Goal: Contribute content: Contribute content

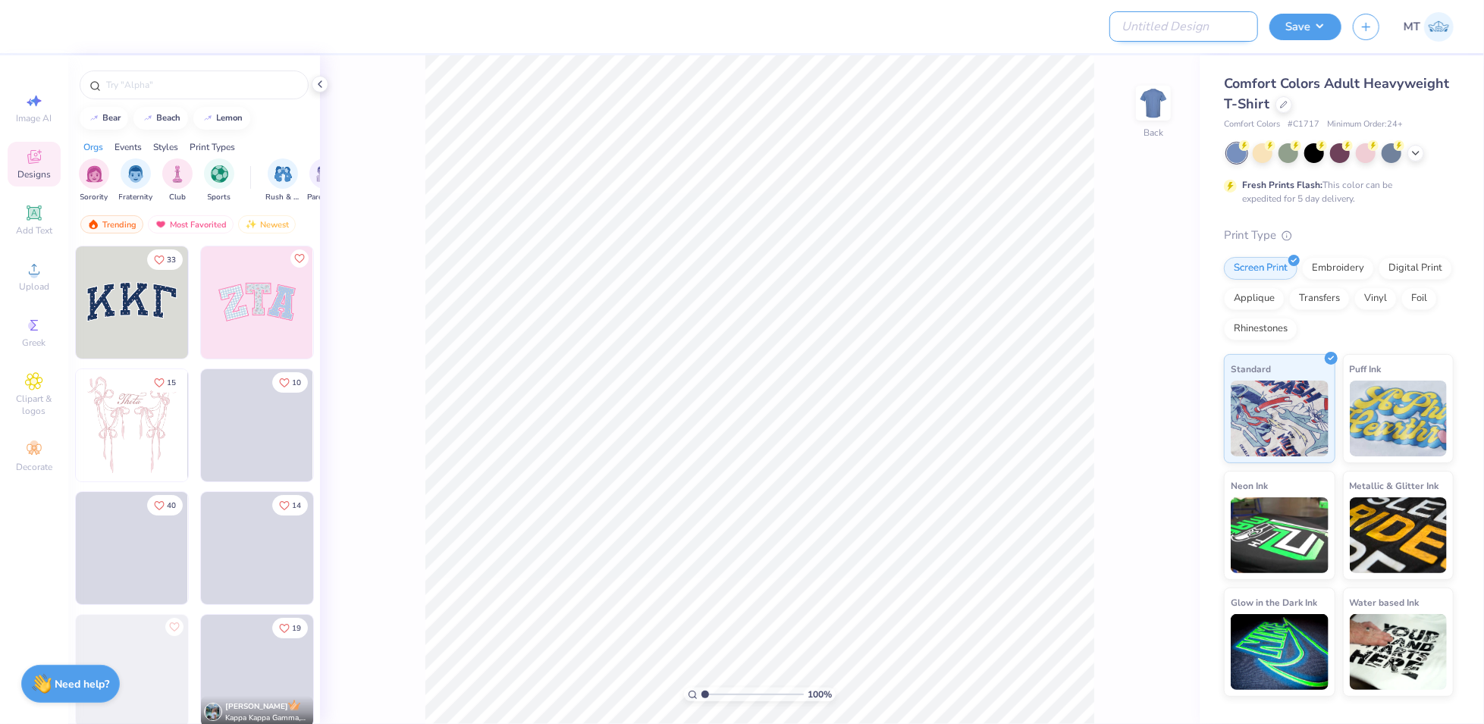
click at [1215, 27] on input "Design Title" at bounding box center [1183, 26] width 149 height 30
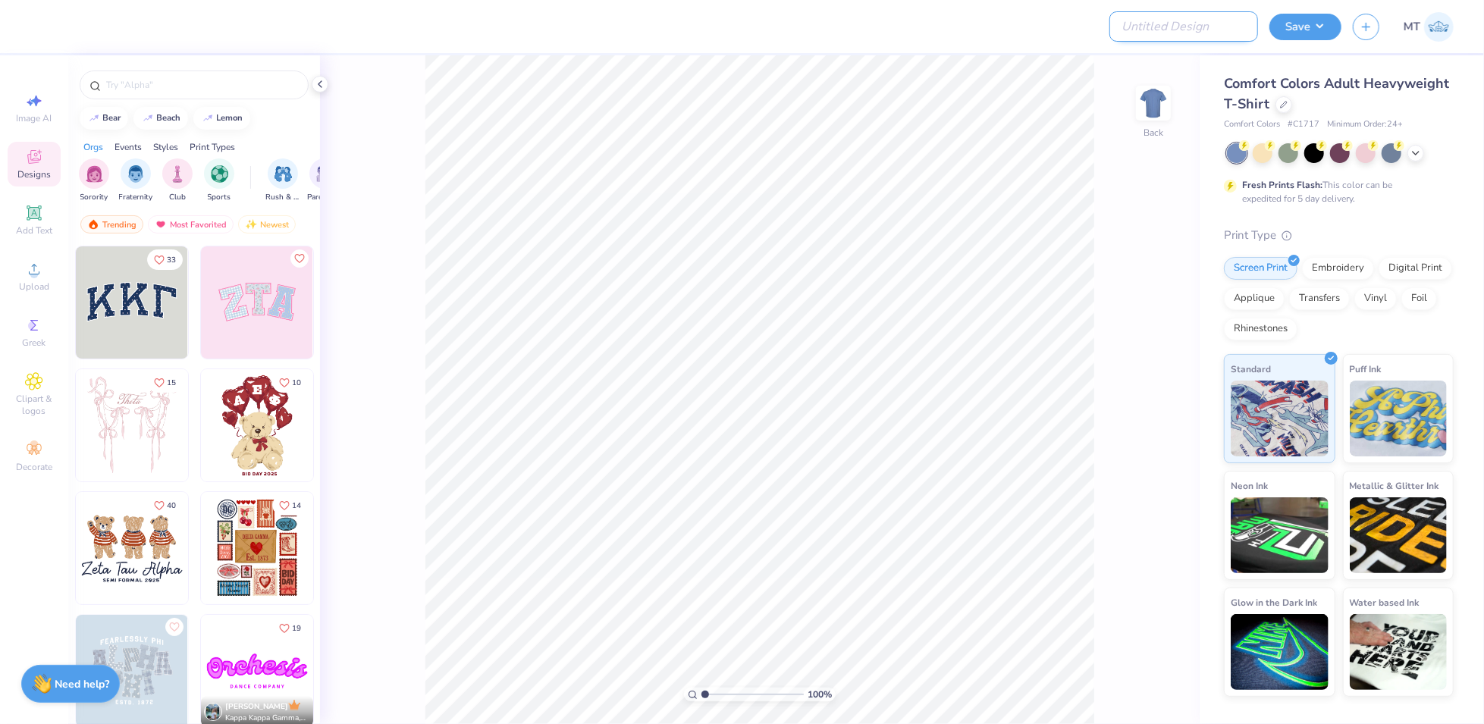
paste input "FPS239585"
type input "FPS239585"
click at [1280, 100] on icon at bounding box center [1284, 103] width 8 height 8
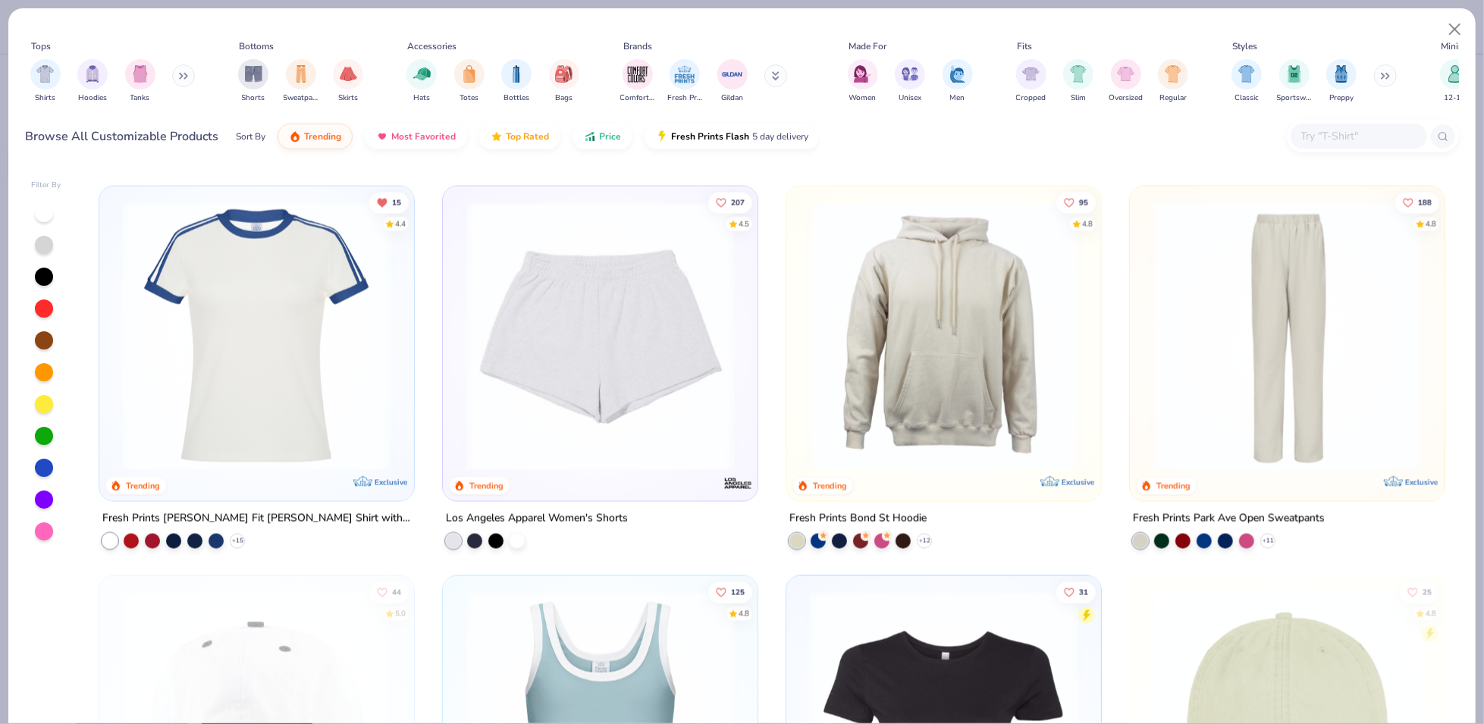
scroll to position [1949, 0]
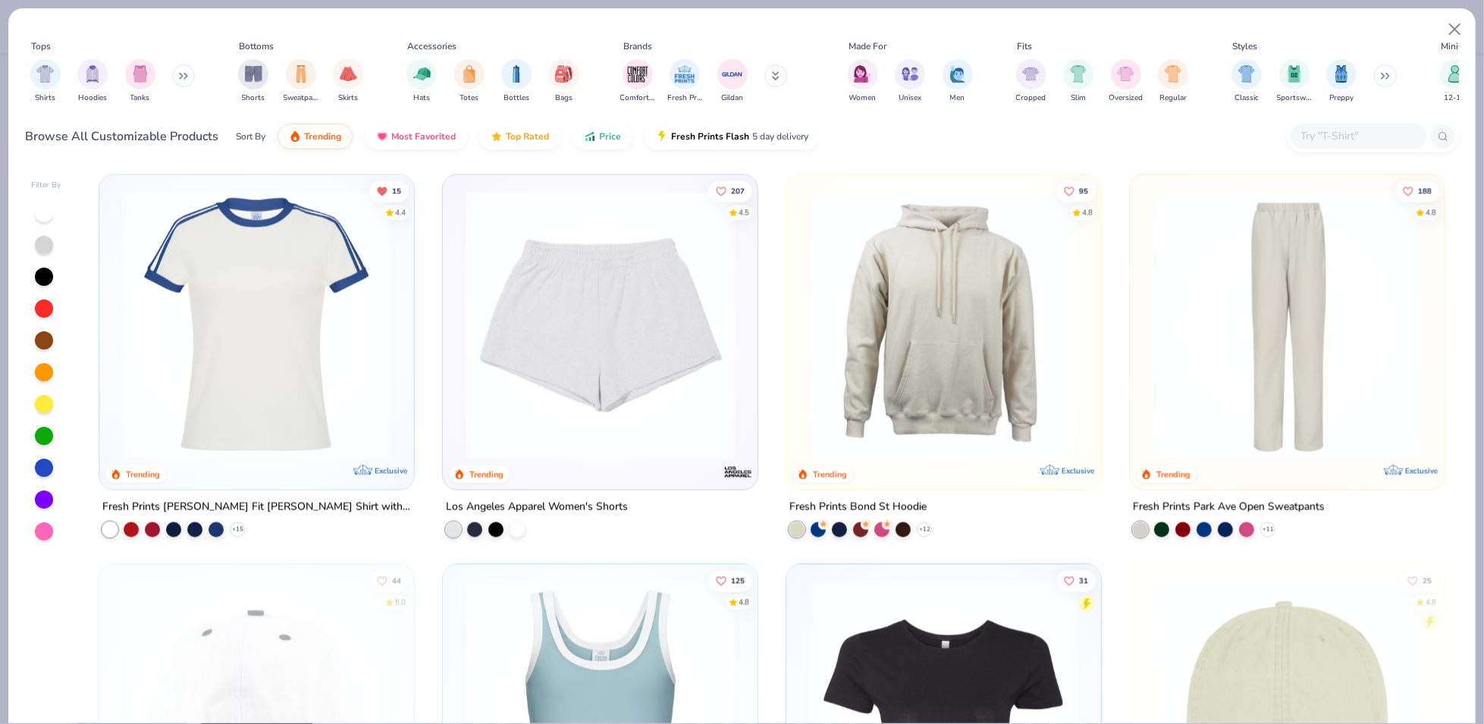
click at [206, 302] on img at bounding box center [256, 324] width 284 height 269
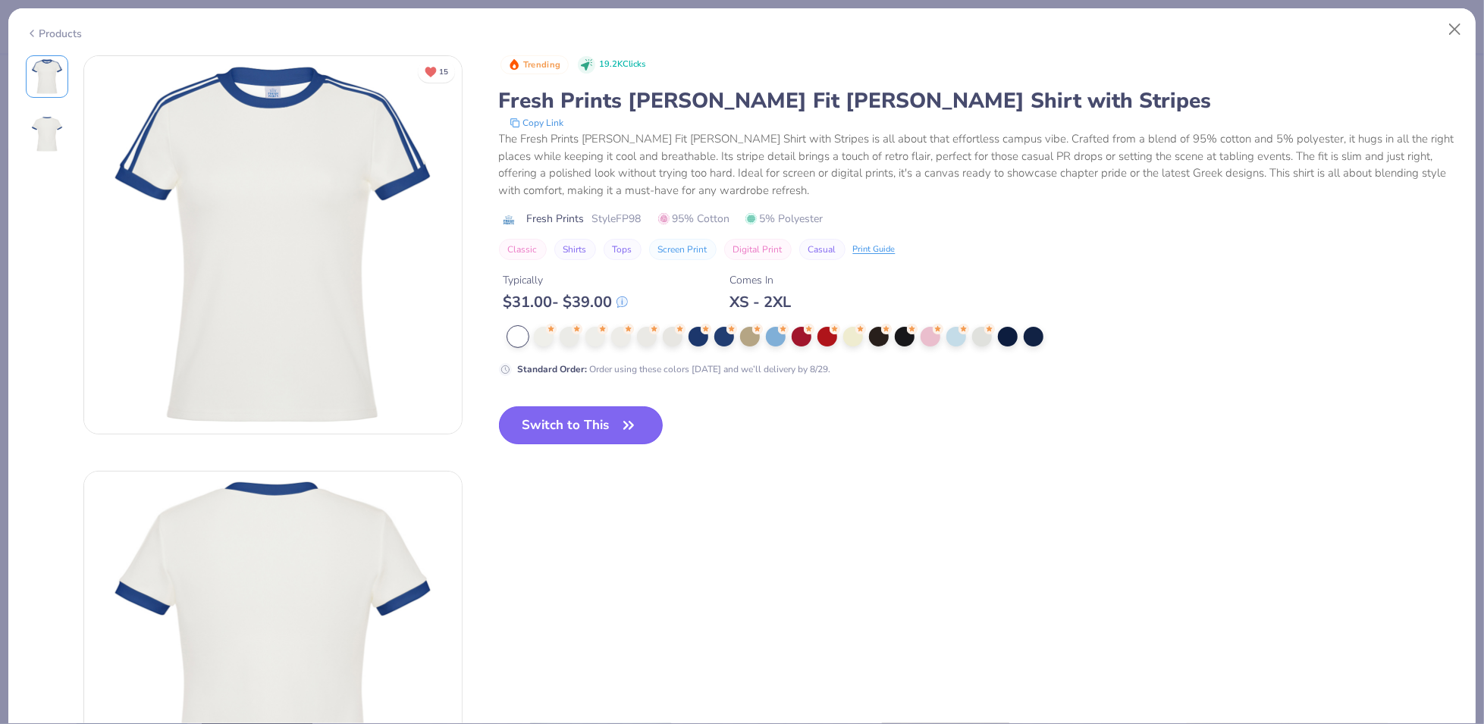
click at [597, 431] on button "Switch to This" at bounding box center [581, 425] width 165 height 38
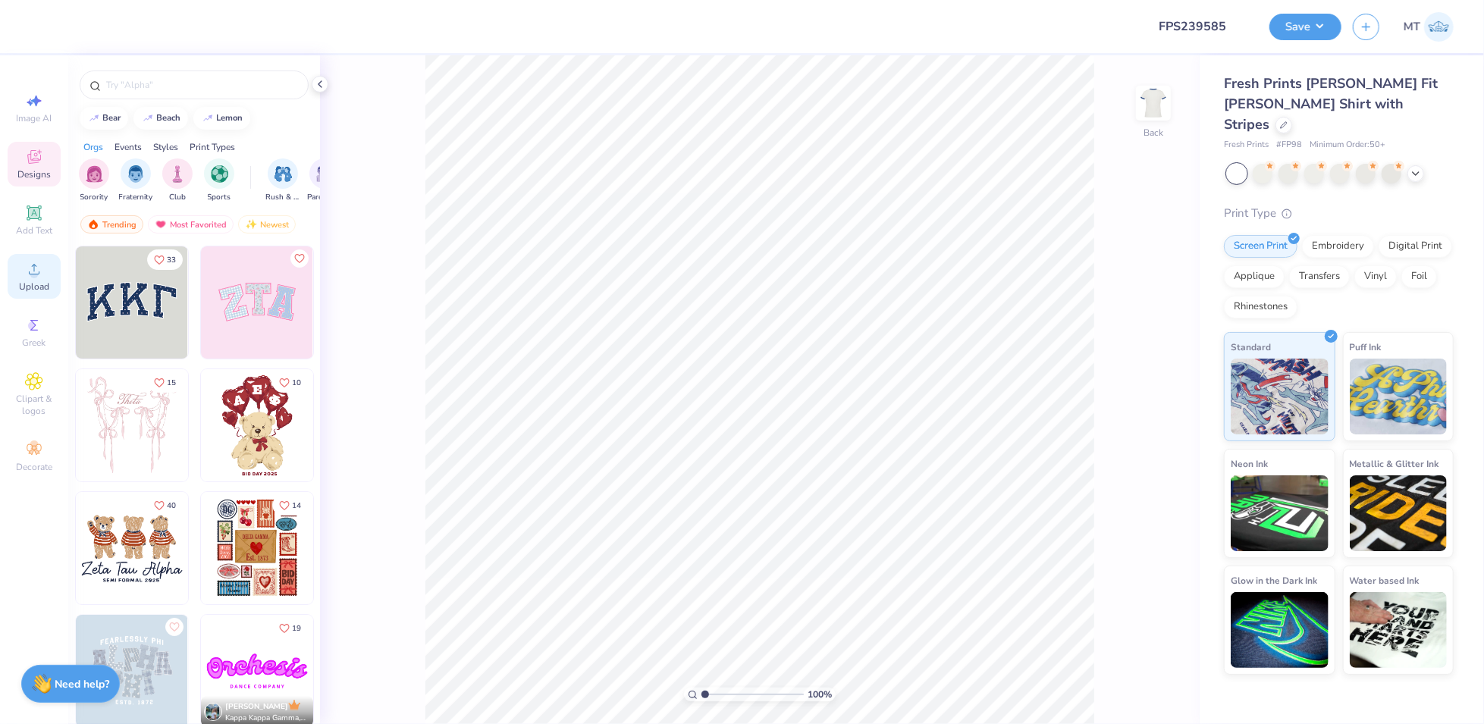
click at [21, 277] on div "Upload" at bounding box center [34, 276] width 53 height 45
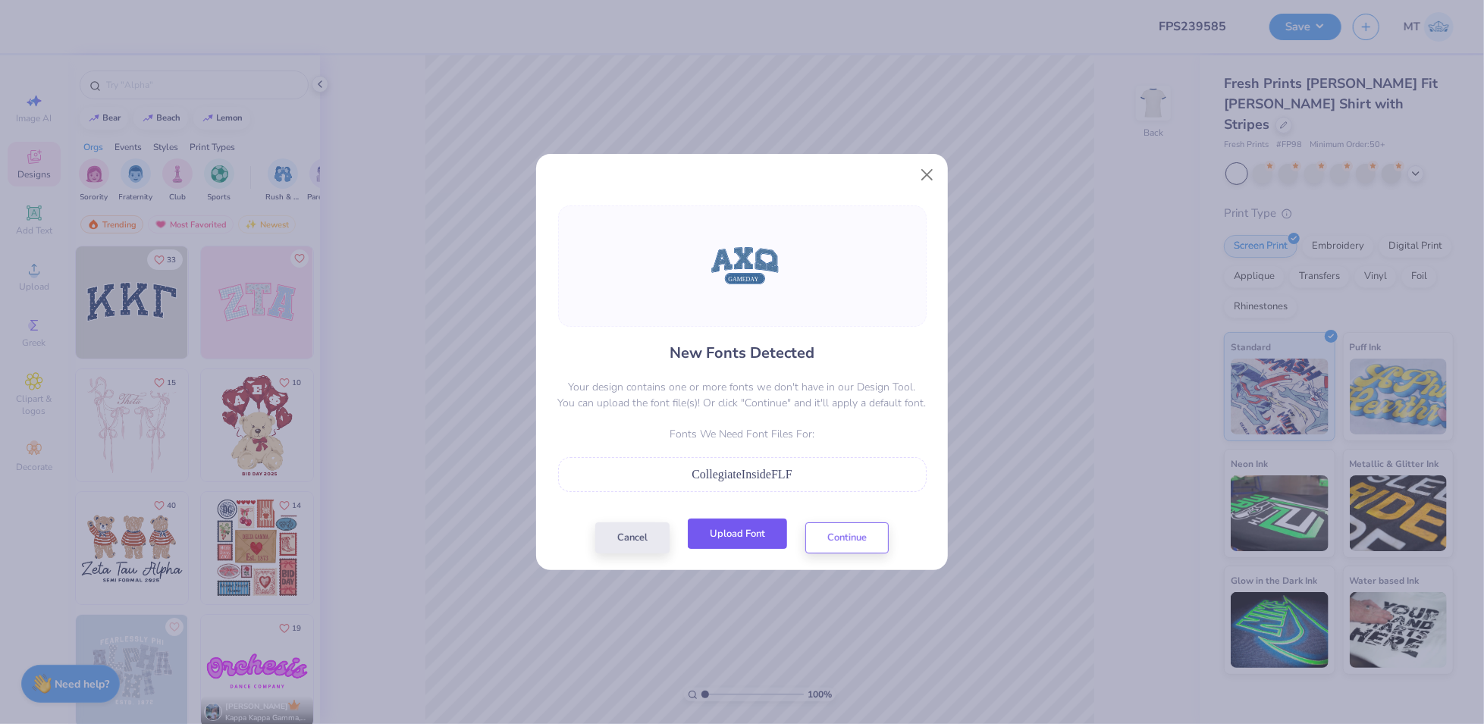
click at [750, 534] on button "Upload Font" at bounding box center [737, 534] width 99 height 31
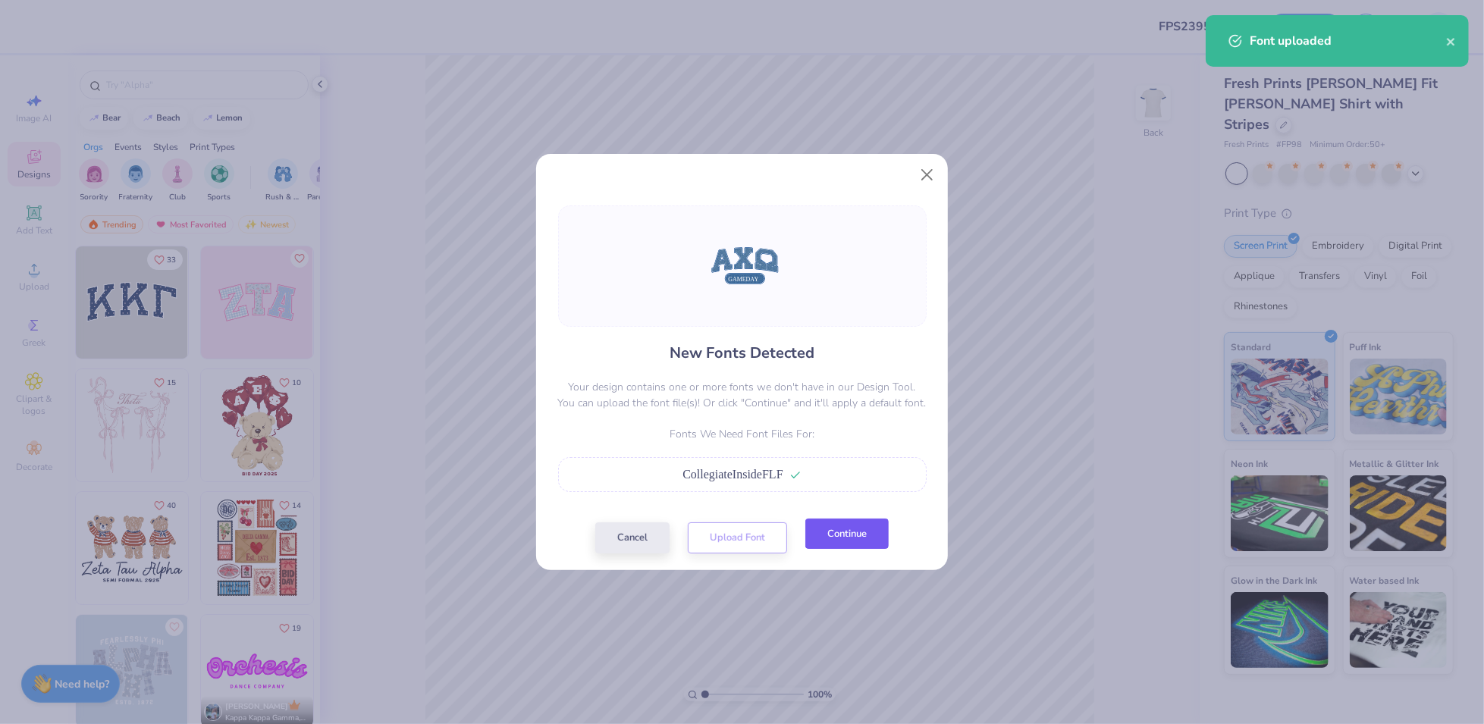
click at [851, 544] on button "Continue" at bounding box center [846, 534] width 83 height 31
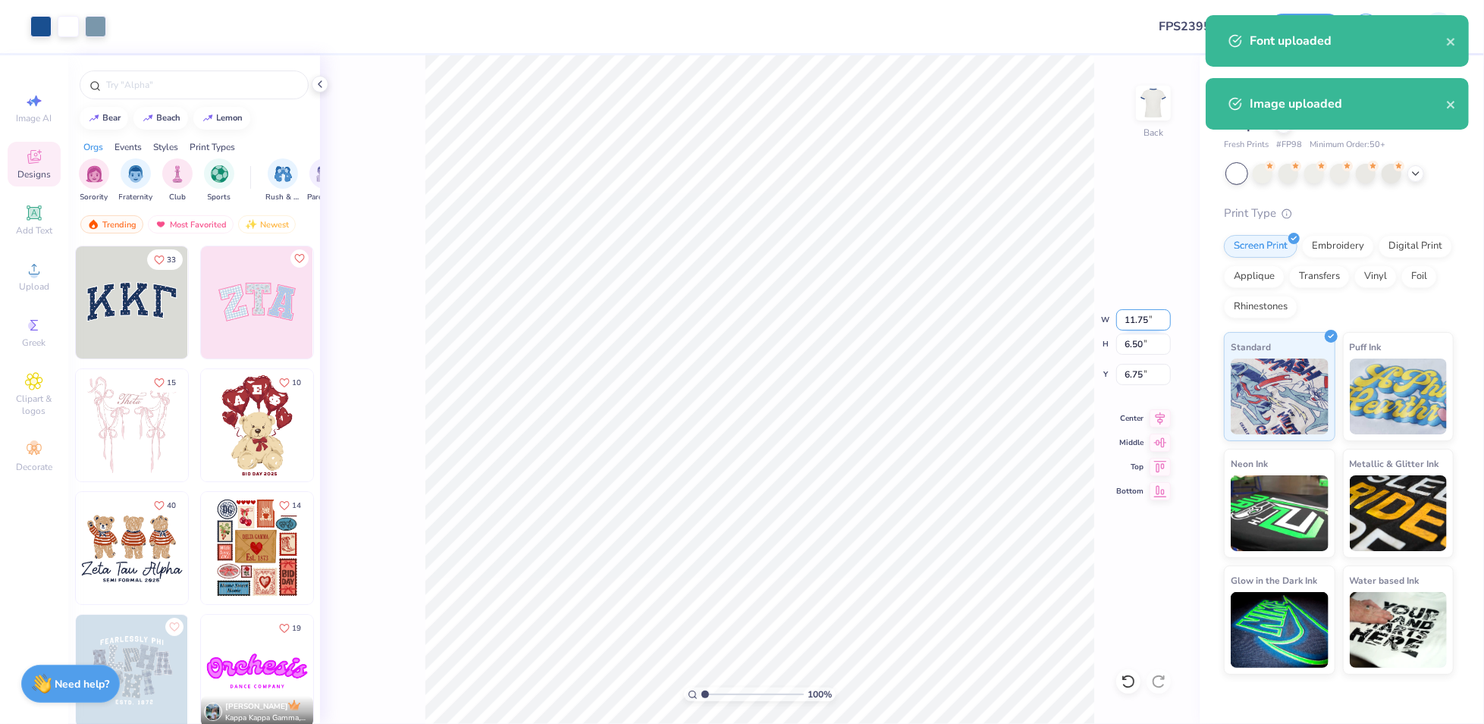
click at [1136, 316] on input "11.75" at bounding box center [1143, 319] width 55 height 21
type input "6.00"
type input "3.32"
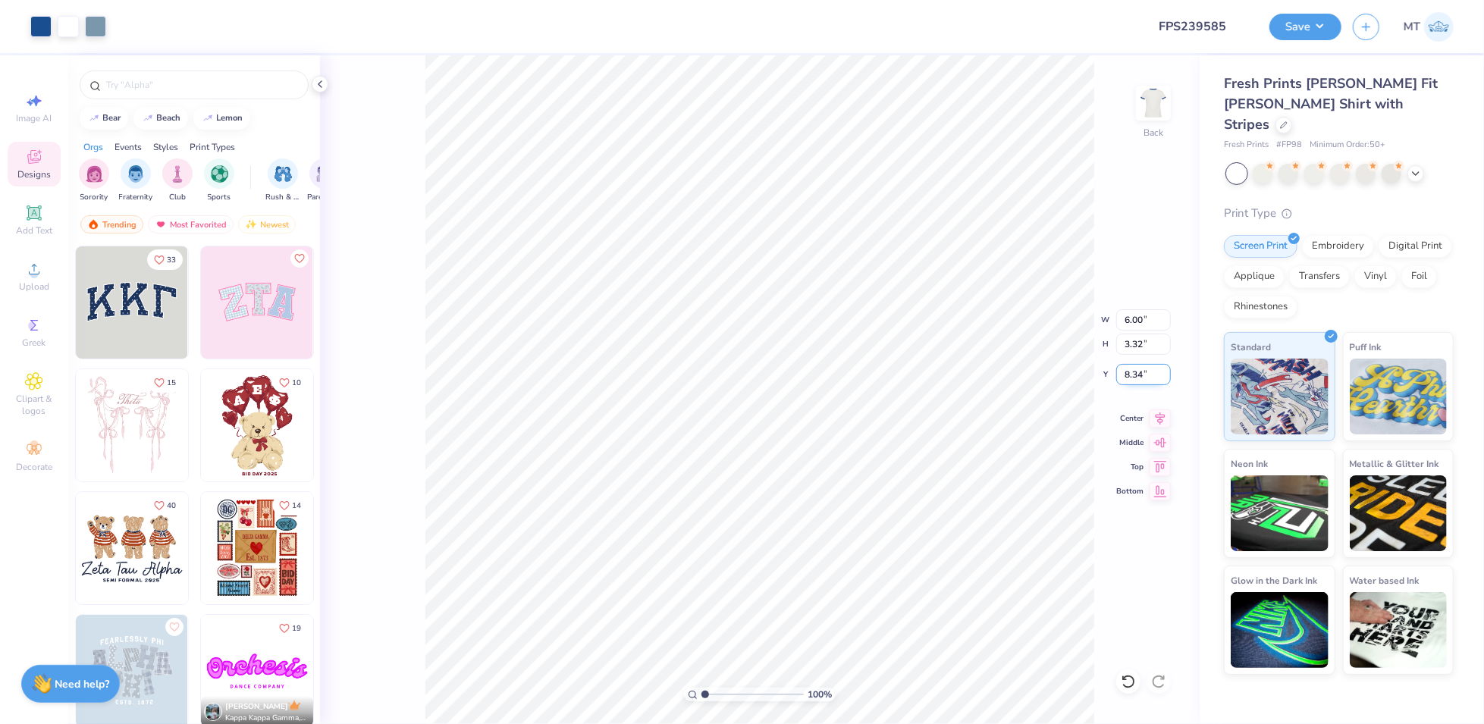
click at [1124, 368] on input "8.34" at bounding box center [1143, 374] width 55 height 21
type input "3.00"
click at [1136, 322] on input "6.00" at bounding box center [1143, 319] width 55 height 21
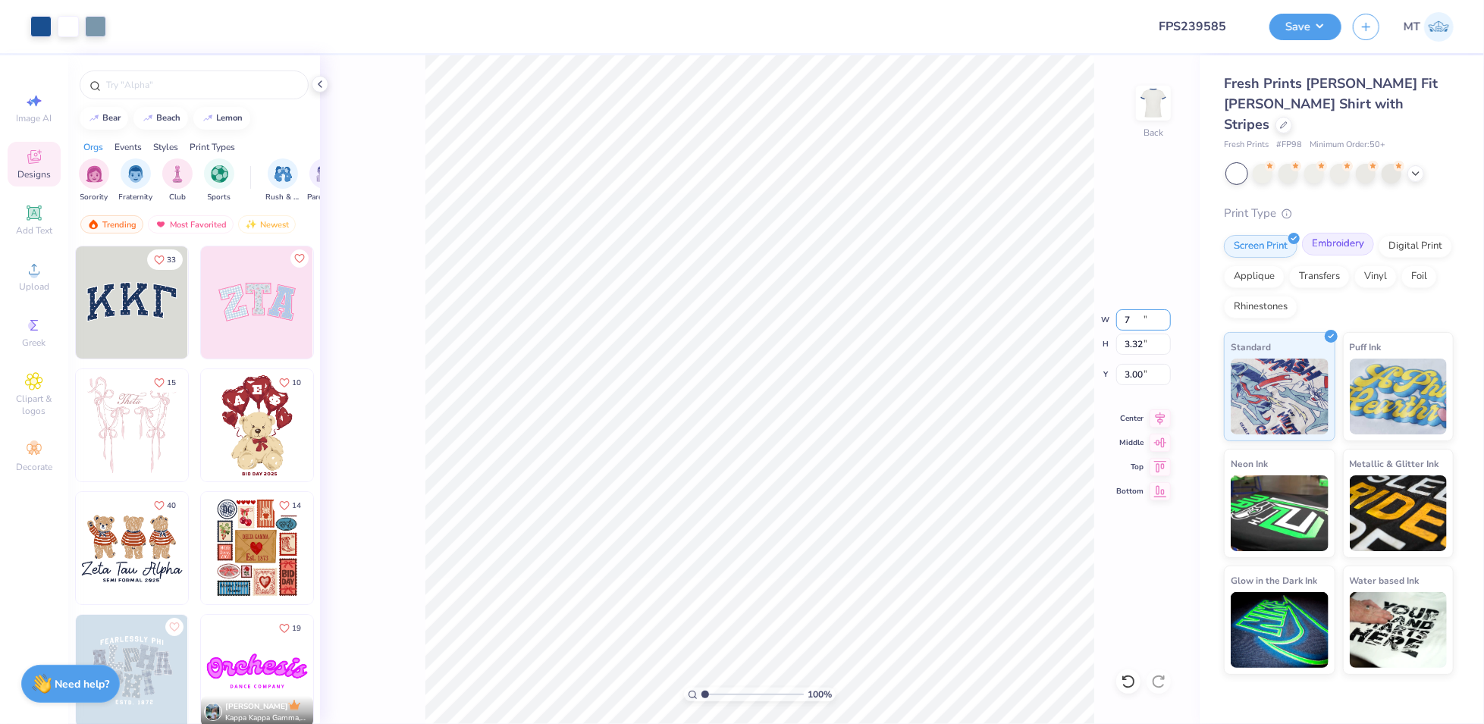
type input "7.00"
type input "3.87"
click at [1136, 369] on input "2.72" at bounding box center [1143, 374] width 55 height 21
type input "2.50"
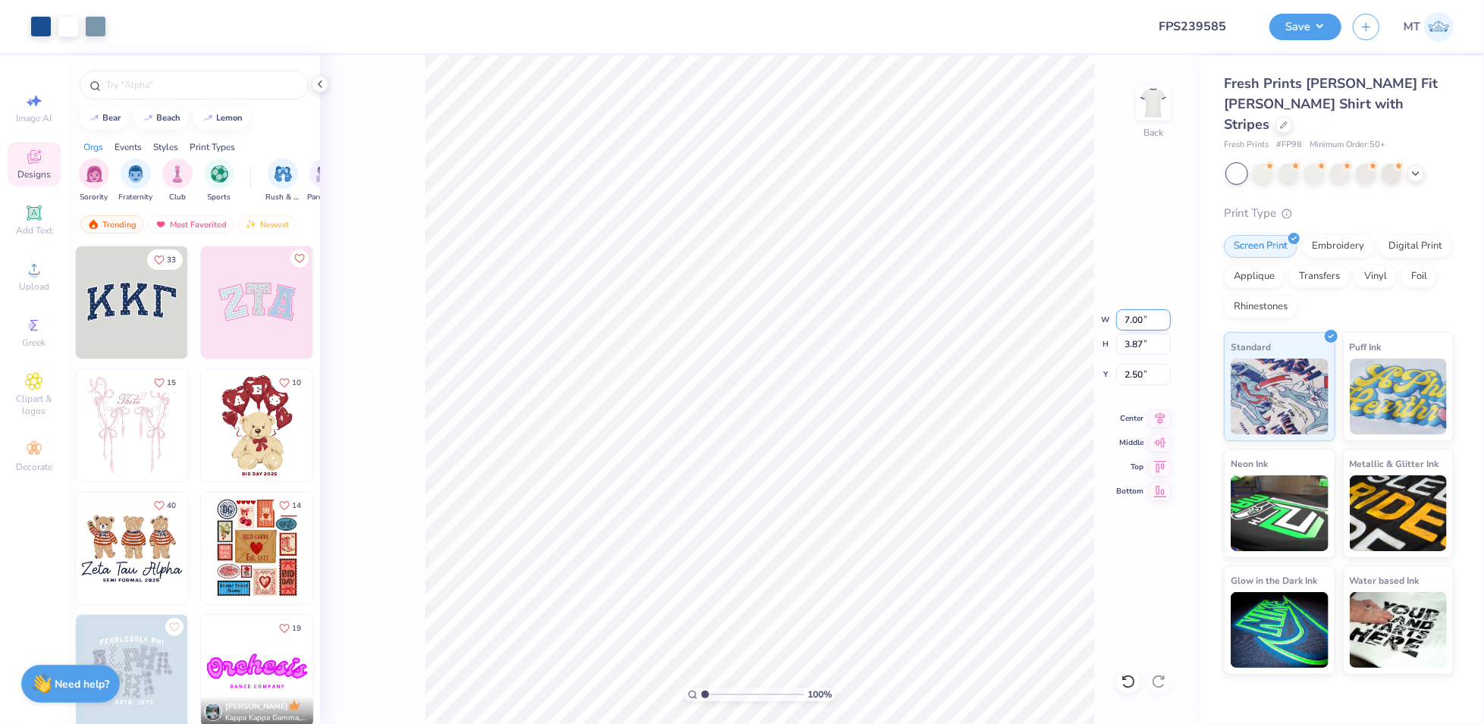
click at [1136, 315] on input "7.00" at bounding box center [1143, 319] width 55 height 21
type input "7.50"
type input "4.15"
click at [1133, 374] on input "2.36" at bounding box center [1143, 374] width 55 height 21
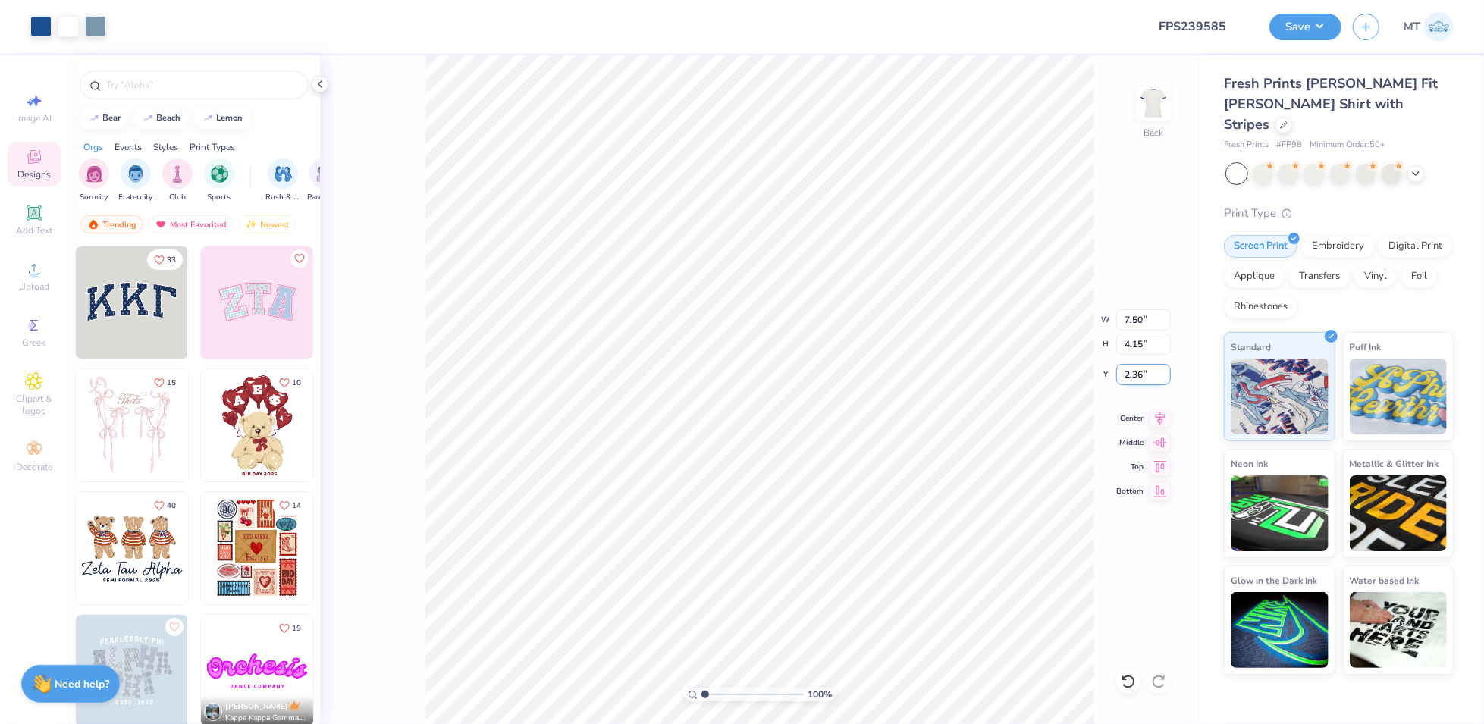
click at [1133, 374] on input "2.36" at bounding box center [1143, 374] width 55 height 21
type input "2.50"
click at [1307, 18] on button "Save" at bounding box center [1305, 24] width 72 height 27
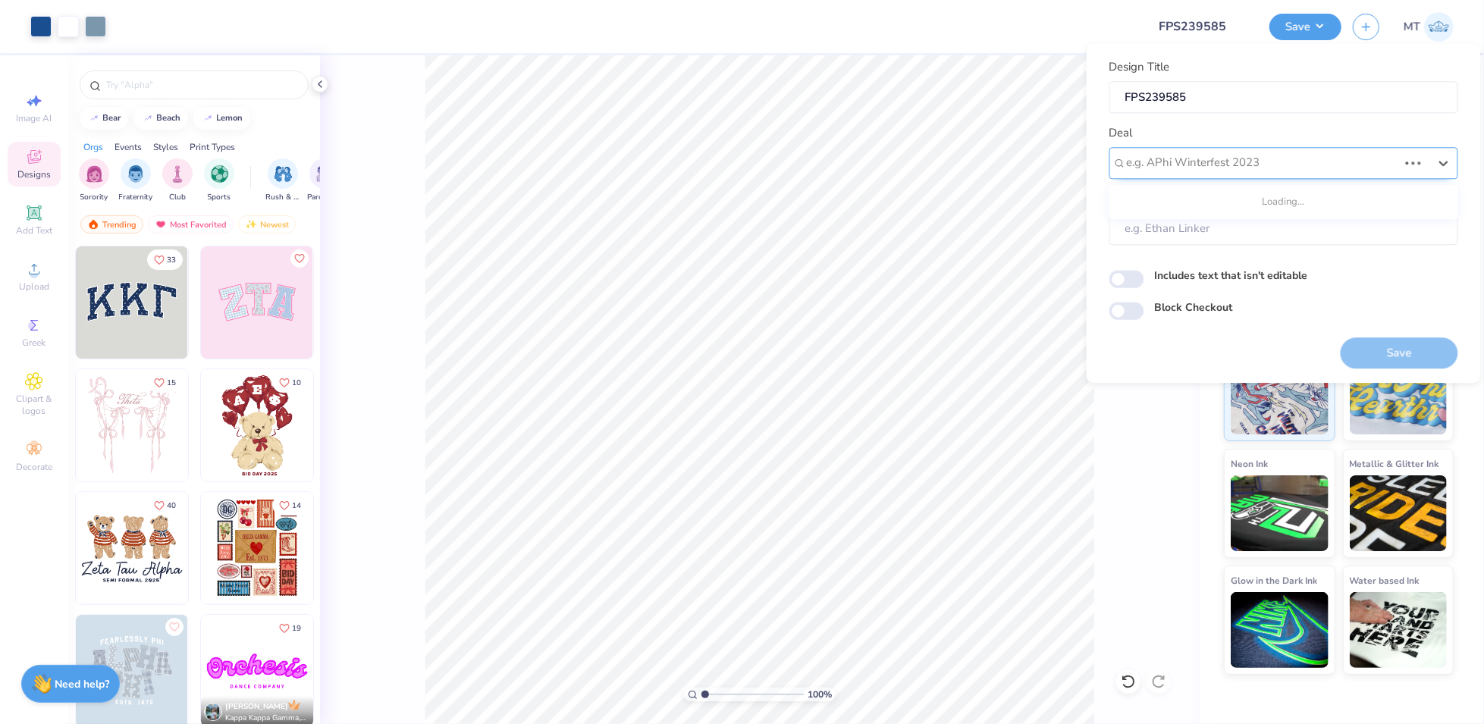
click at [1281, 165] on div at bounding box center [1262, 163] width 271 height 20
click at [1266, 255] on div "Design Tool Gallery" at bounding box center [1283, 258] width 337 height 25
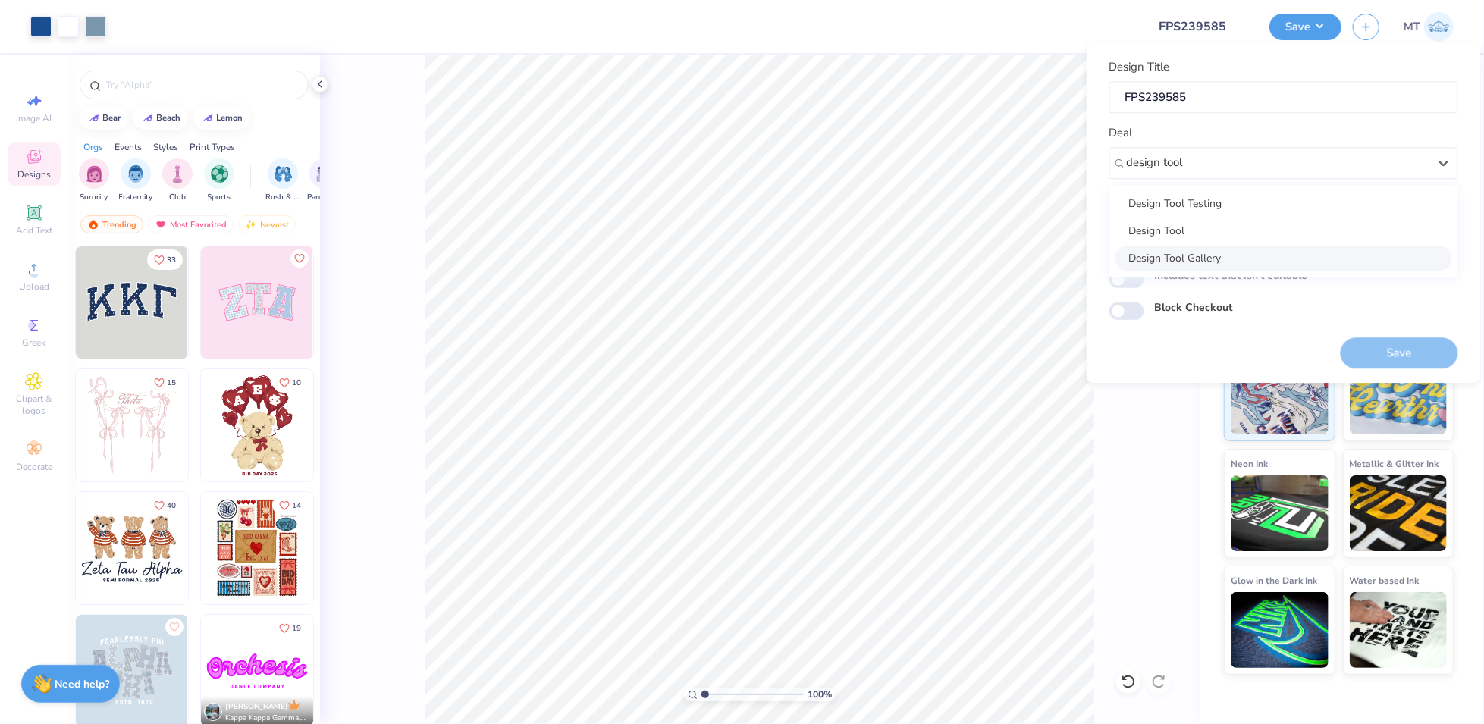
type input "design tool"
type input "Design Tool Gallery User"
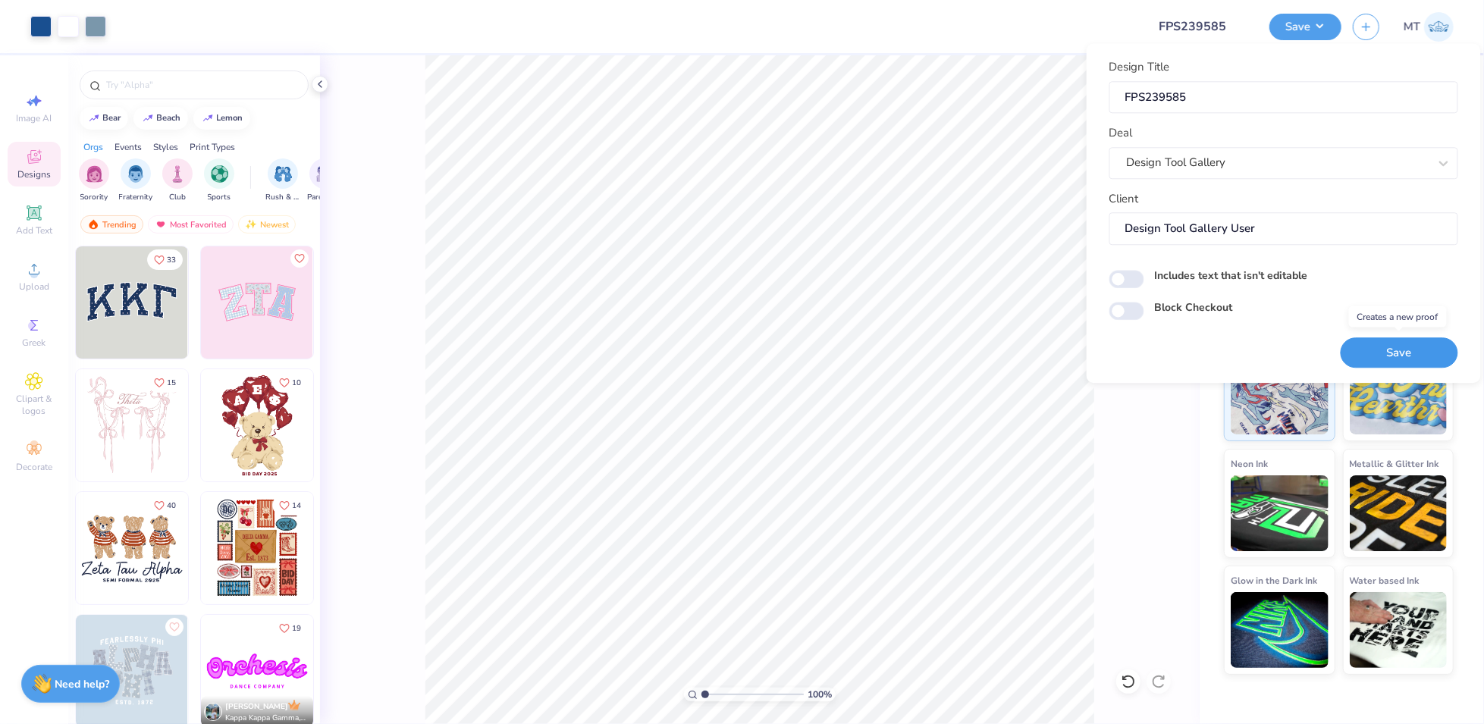
click at [1395, 344] on button "Save" at bounding box center [1399, 352] width 118 height 31
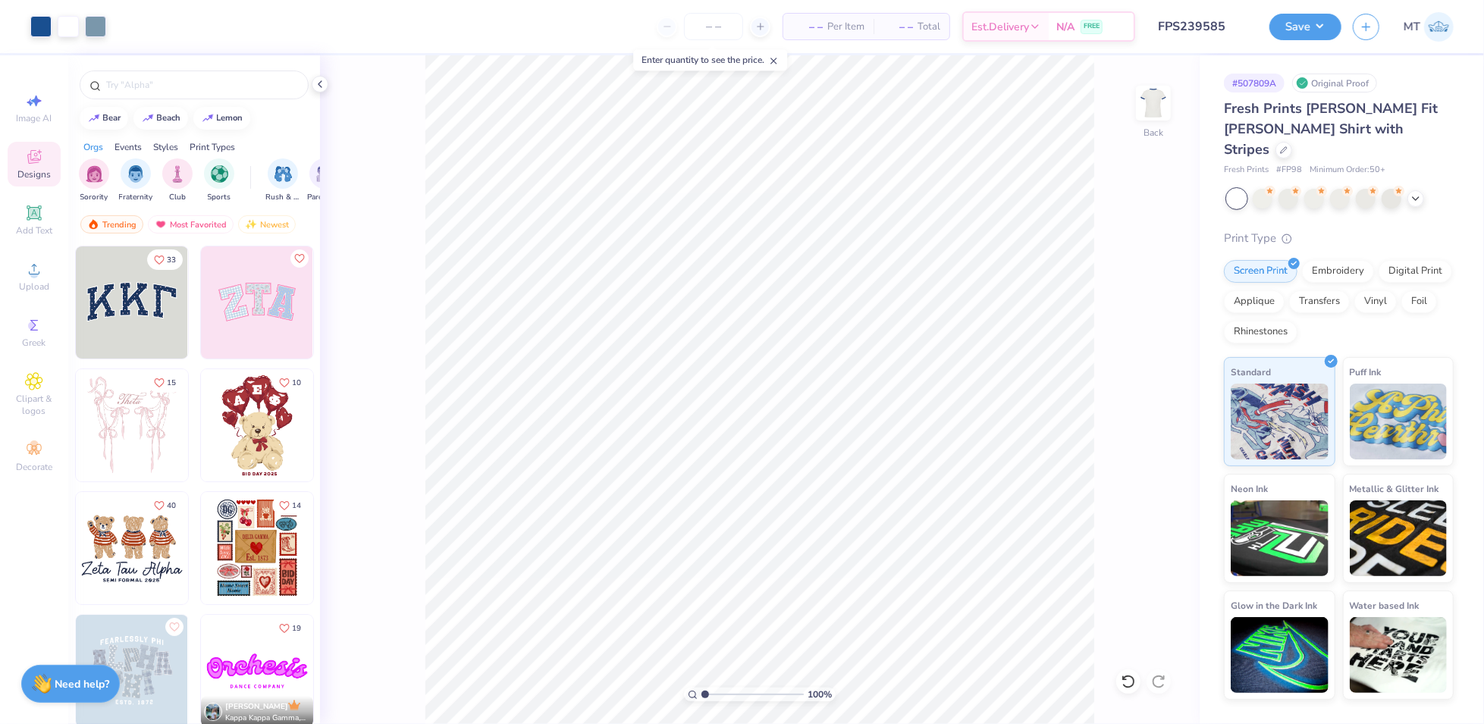
click at [1310, 21] on button "Save" at bounding box center [1305, 27] width 72 height 27
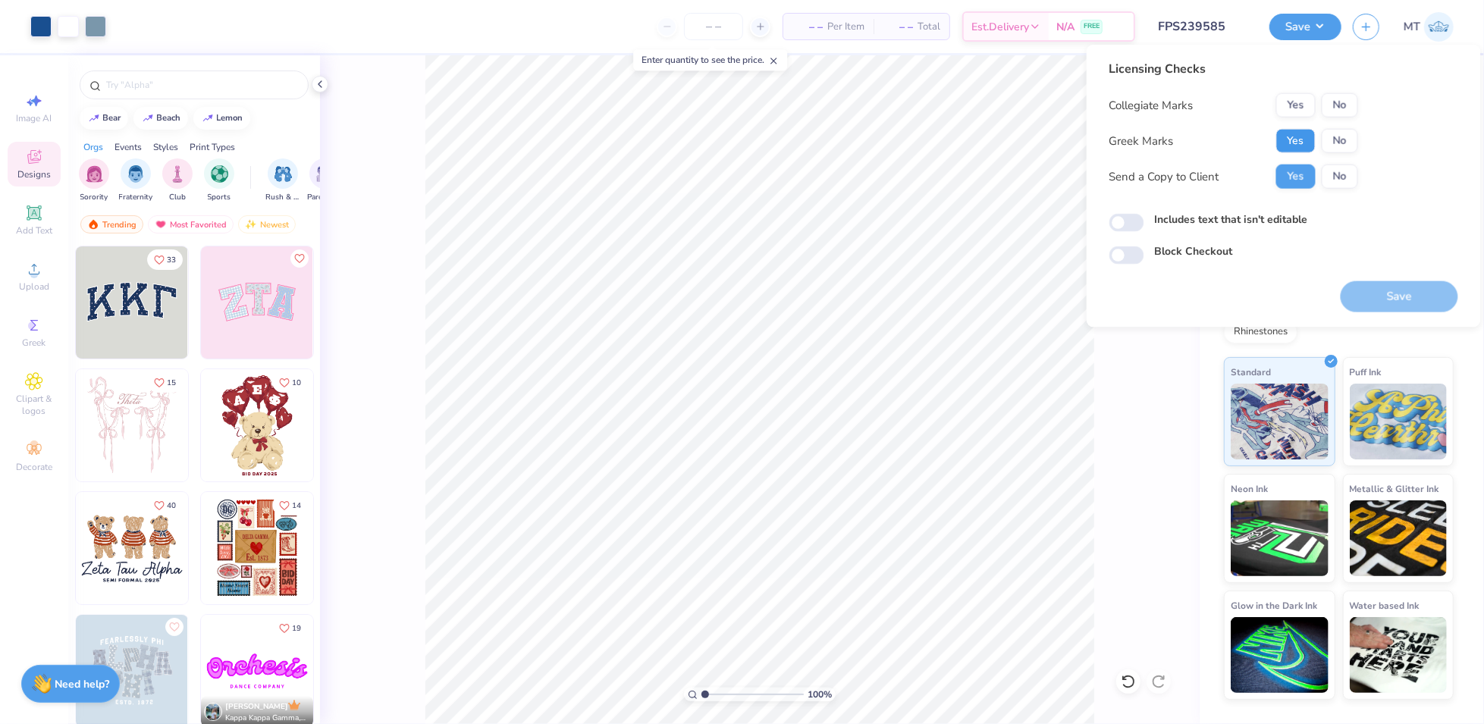
click at [1301, 146] on button "Yes" at bounding box center [1295, 141] width 39 height 24
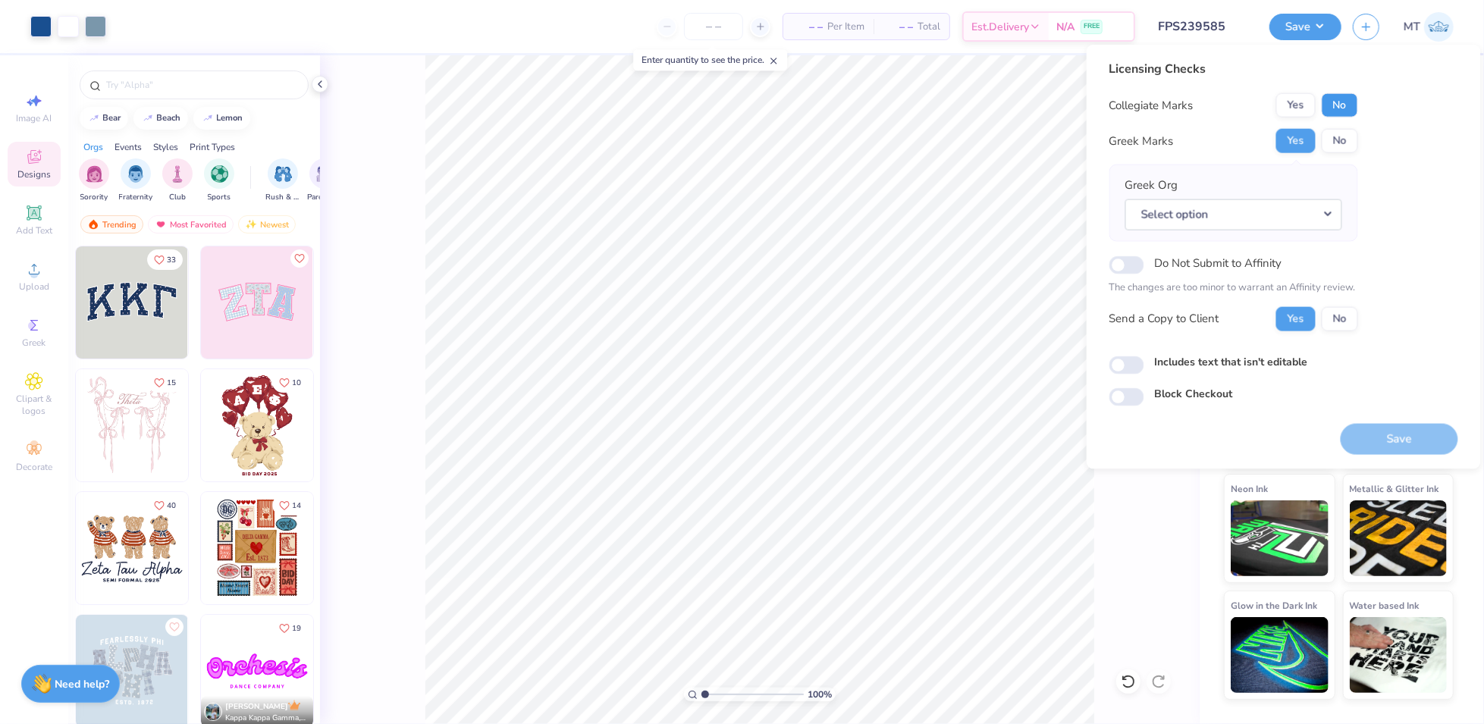
click at [1327, 110] on button "No" at bounding box center [1339, 105] width 36 height 24
click at [1331, 212] on button "Select option" at bounding box center [1233, 214] width 217 height 31
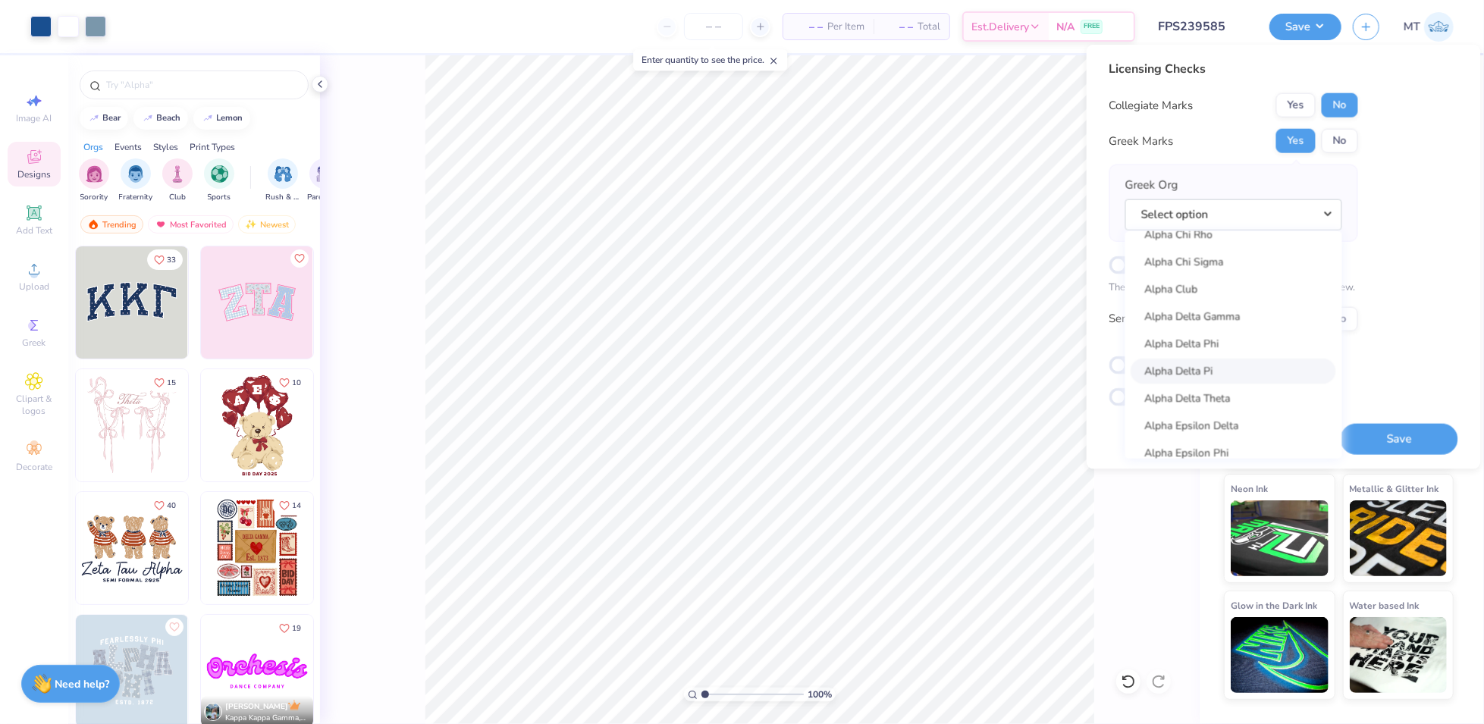
scroll to position [232, 0]
click at [1231, 245] on link "Alpha Chi Omega" at bounding box center [1233, 235] width 205 height 25
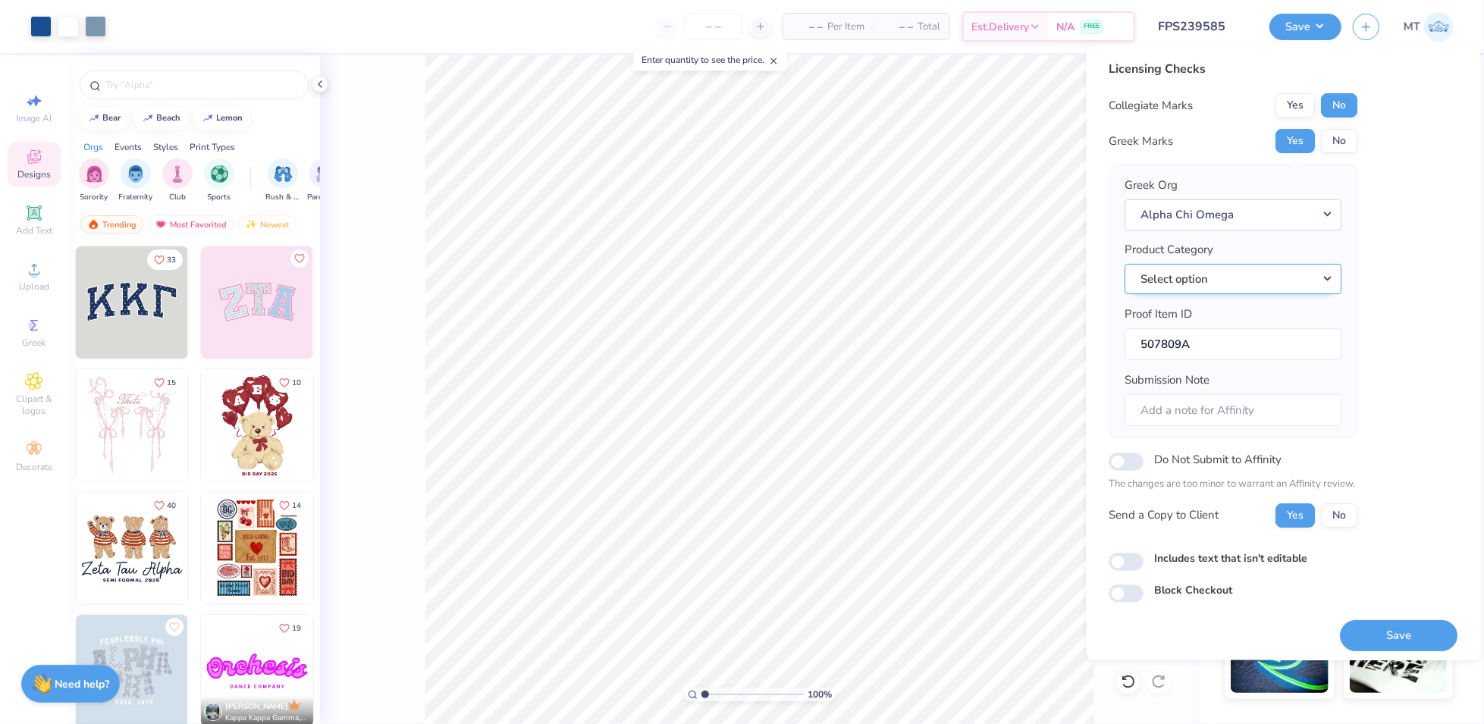
click at [1259, 266] on button "Select option" at bounding box center [1233, 278] width 217 height 31
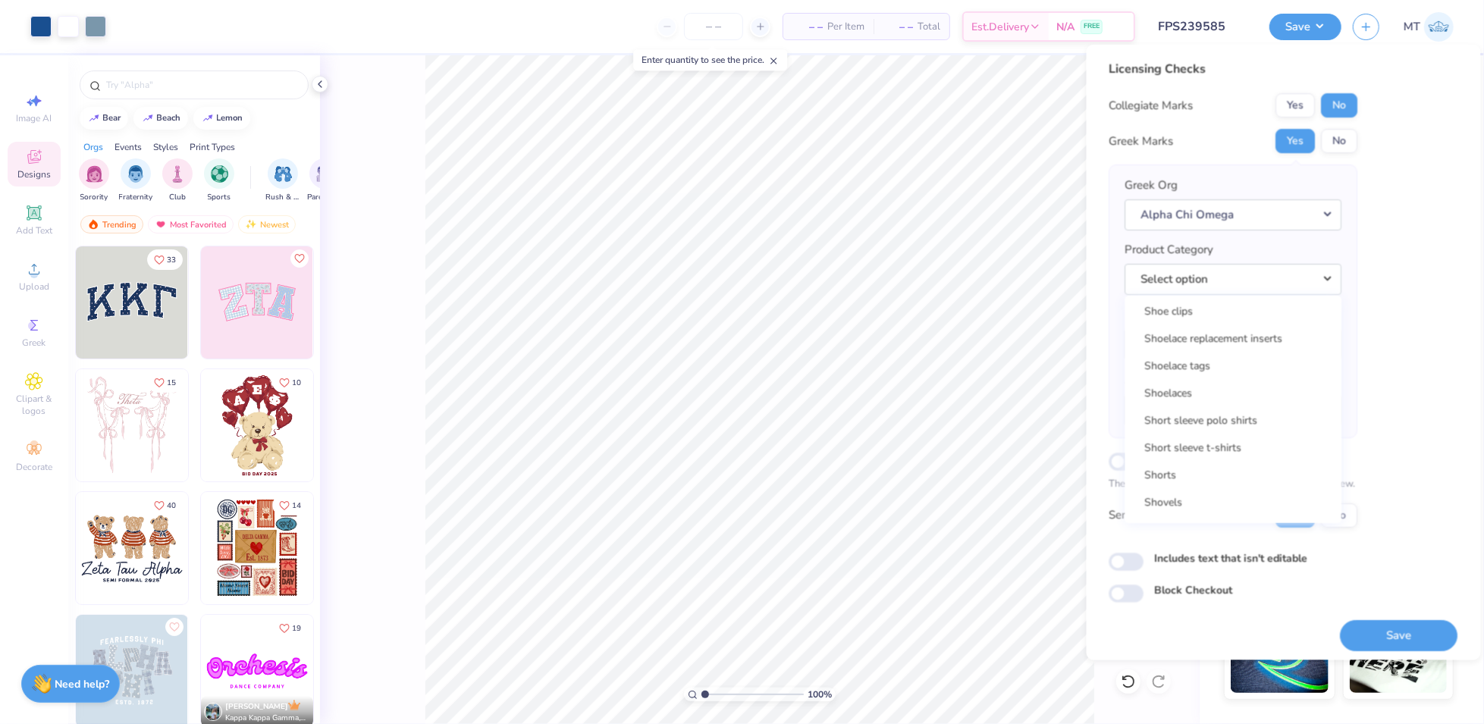
scroll to position [21871, 0]
click at [1218, 444] on link "Short sleeve t-shirts" at bounding box center [1233, 440] width 205 height 25
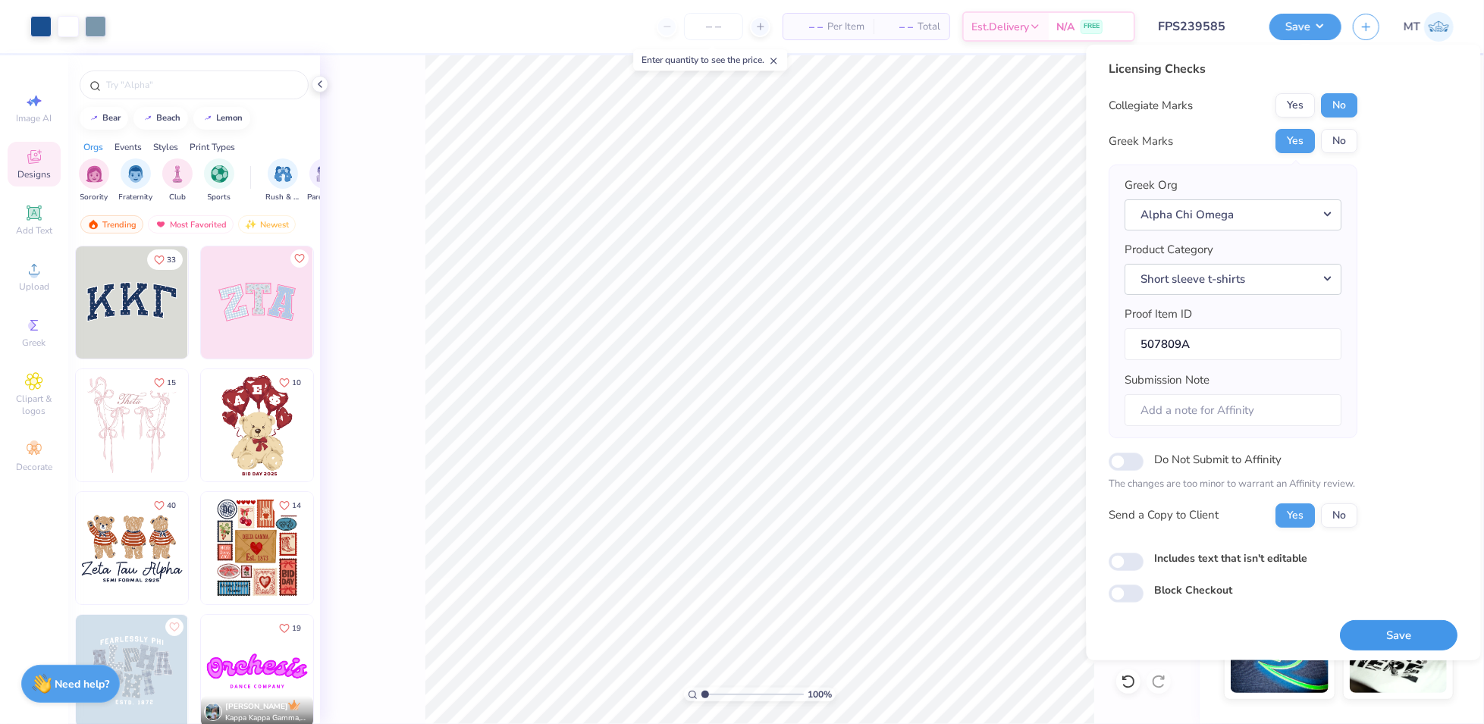
click at [1392, 630] on button "Save" at bounding box center [1399, 634] width 118 height 31
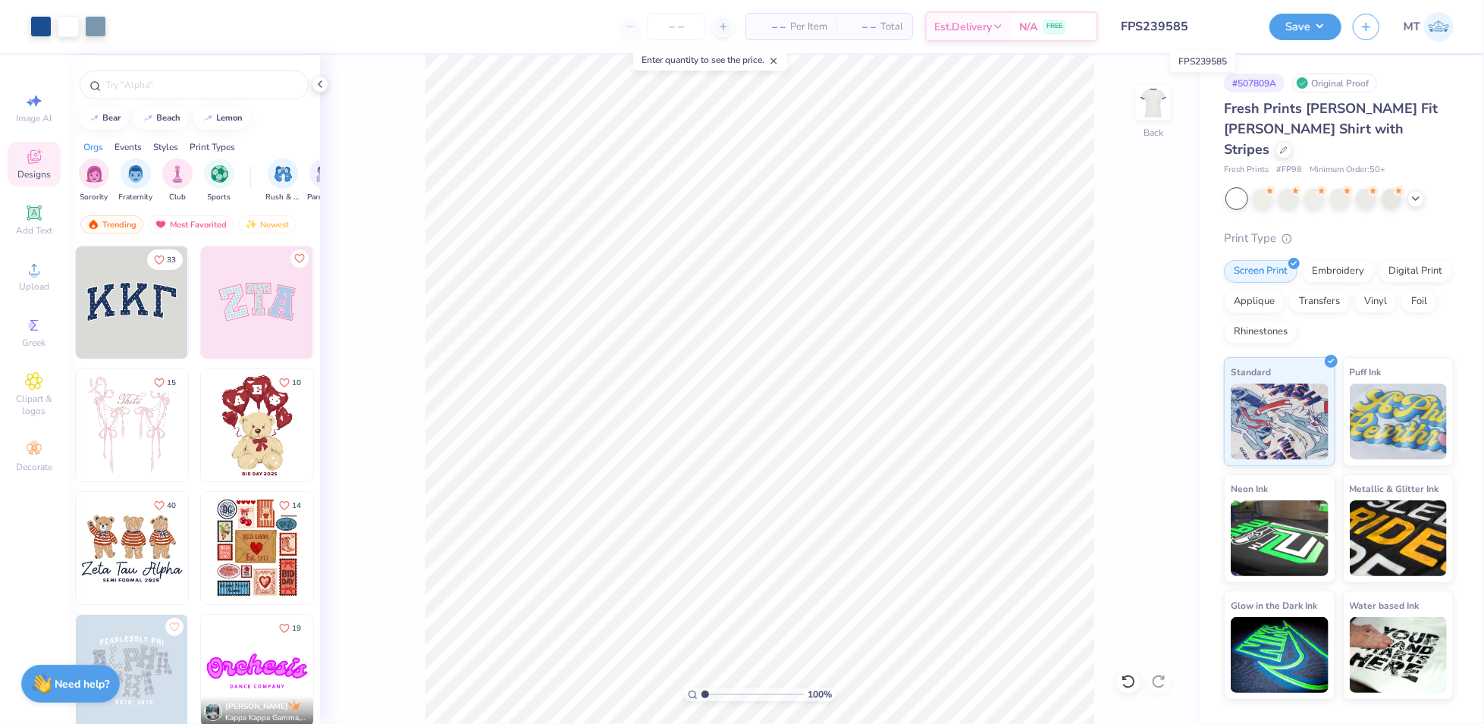
click at [1183, 27] on input "FPS239585" at bounding box center [1183, 26] width 149 height 30
